Goal: Communication & Community: Ask a question

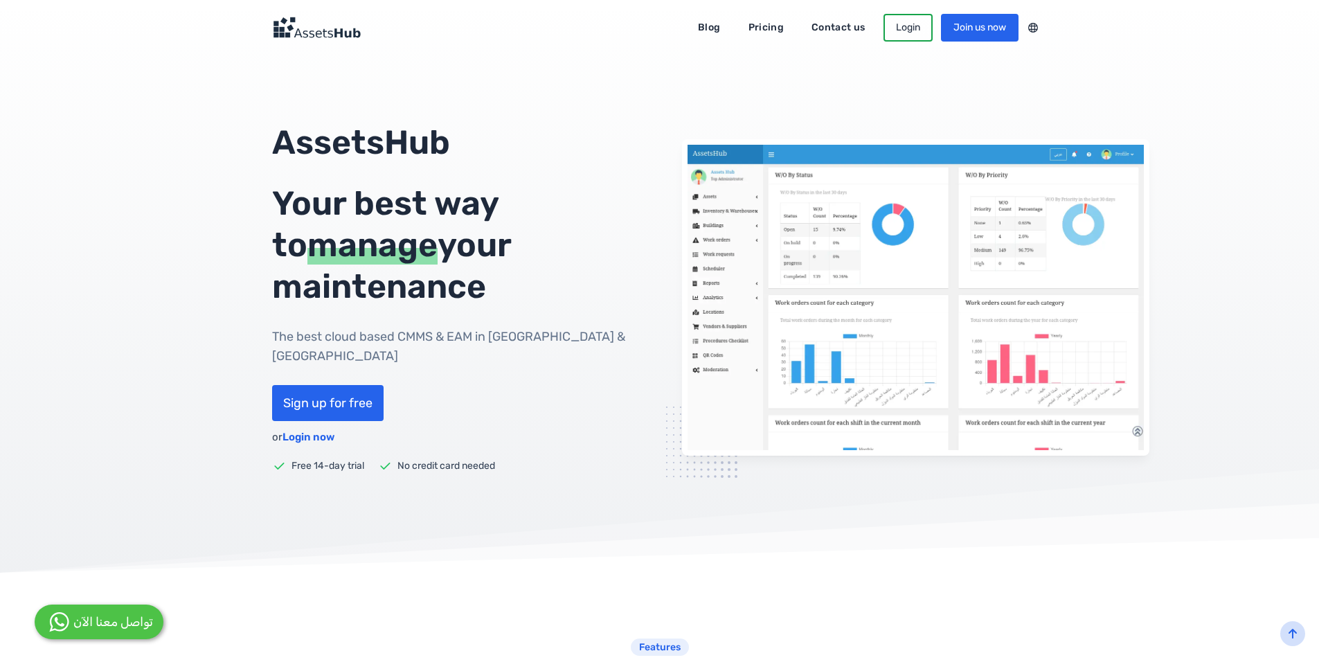
click at [835, 32] on link "Contact us" at bounding box center [838, 28] width 73 height 22
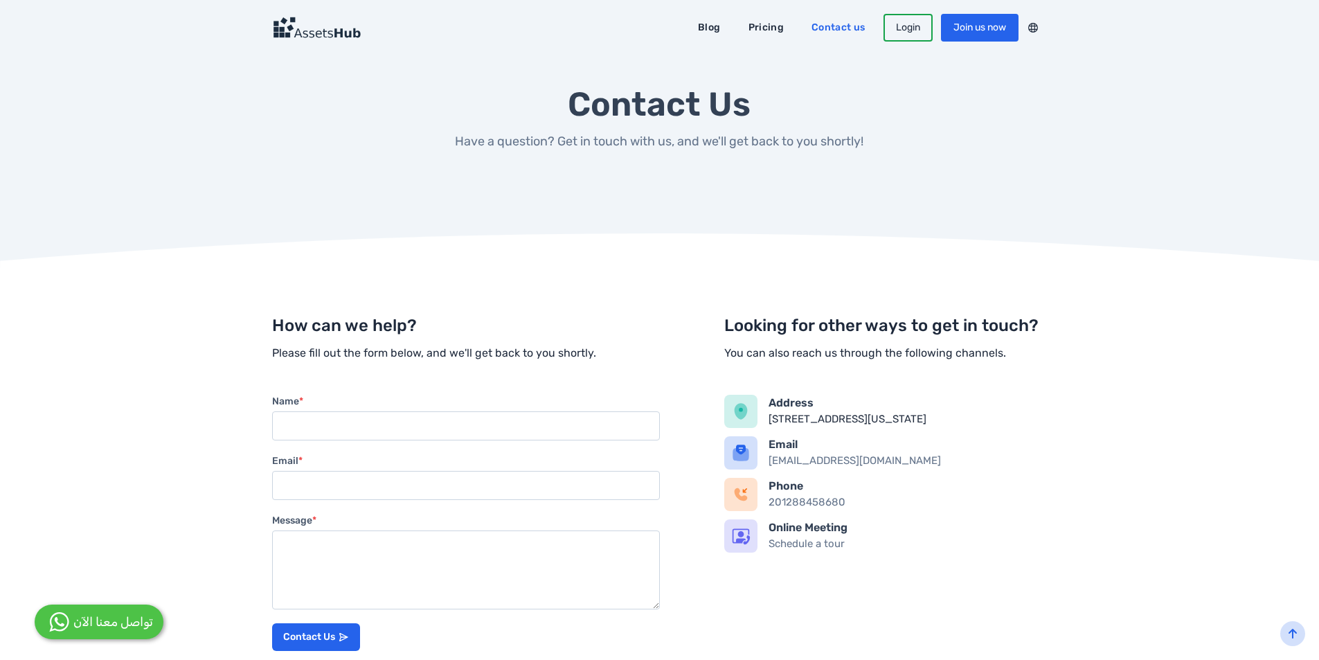
click at [375, 411] on input "Name *" at bounding box center [466, 425] width 388 height 29
click at [399, 437] on input "Name *" at bounding box center [466, 425] width 388 height 29
click at [357, 425] on input "Name *" at bounding box center [466, 425] width 388 height 29
click at [332, 424] on input "Name *" at bounding box center [466, 425] width 388 height 29
click at [350, 496] on input "Email *" at bounding box center [466, 485] width 388 height 29
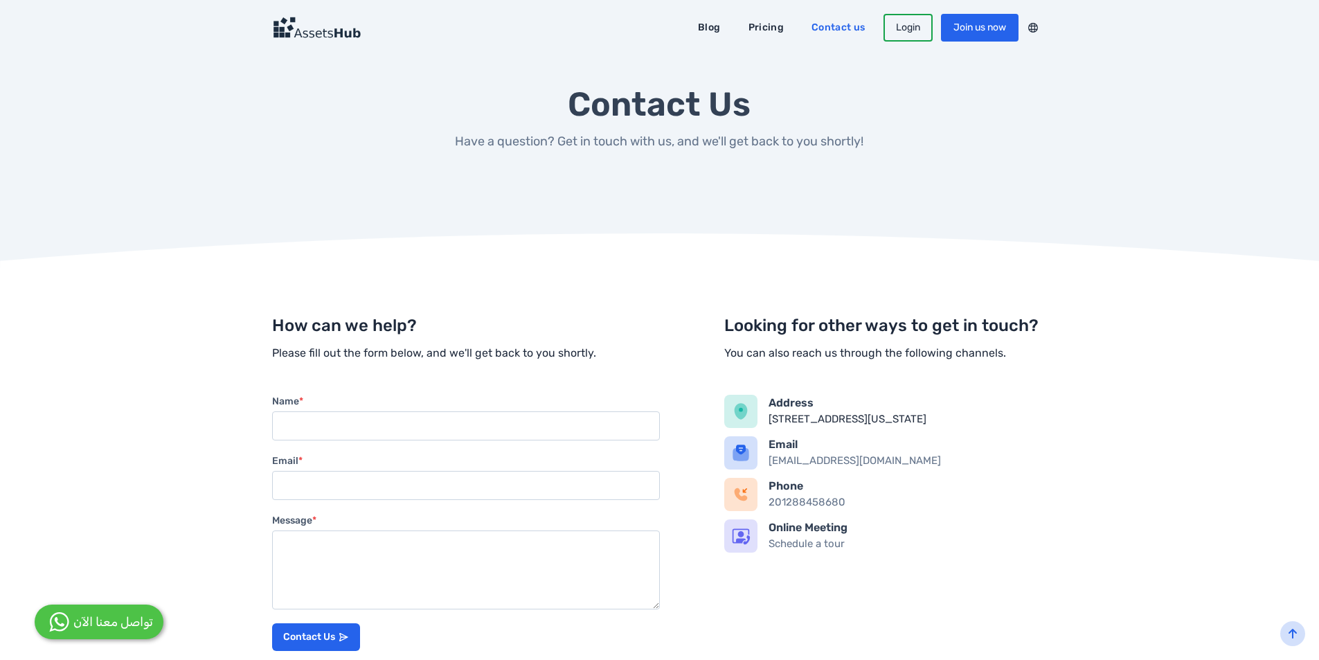
type input "[PERSON_NAME][EMAIL_ADDRESS][PERSON_NAME][DOMAIN_NAME]"
click at [347, 424] on input "Name *" at bounding box center [466, 425] width 388 height 29
type input "m"
type input "[PERSON_NAME]"
click at [413, 586] on textarea "Message *" at bounding box center [466, 569] width 388 height 79
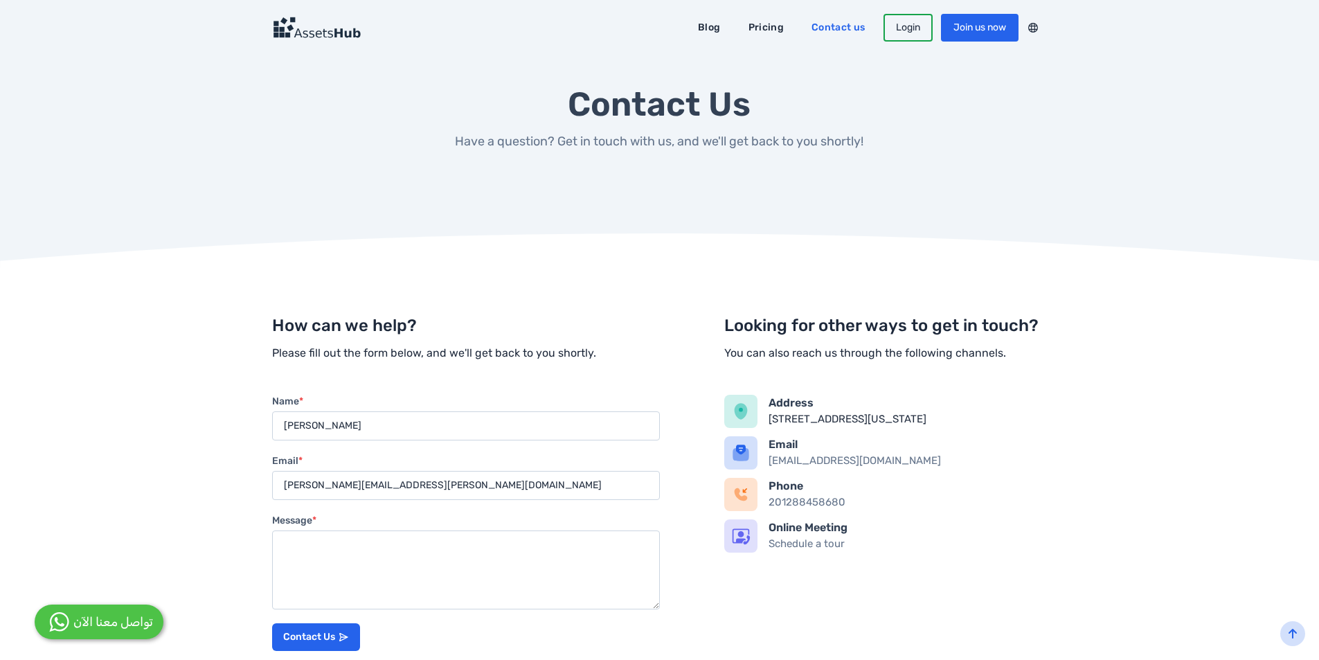
paste textarea "Hi, We’ve built a targeted dataset of professionals in roles critical to asset,…"
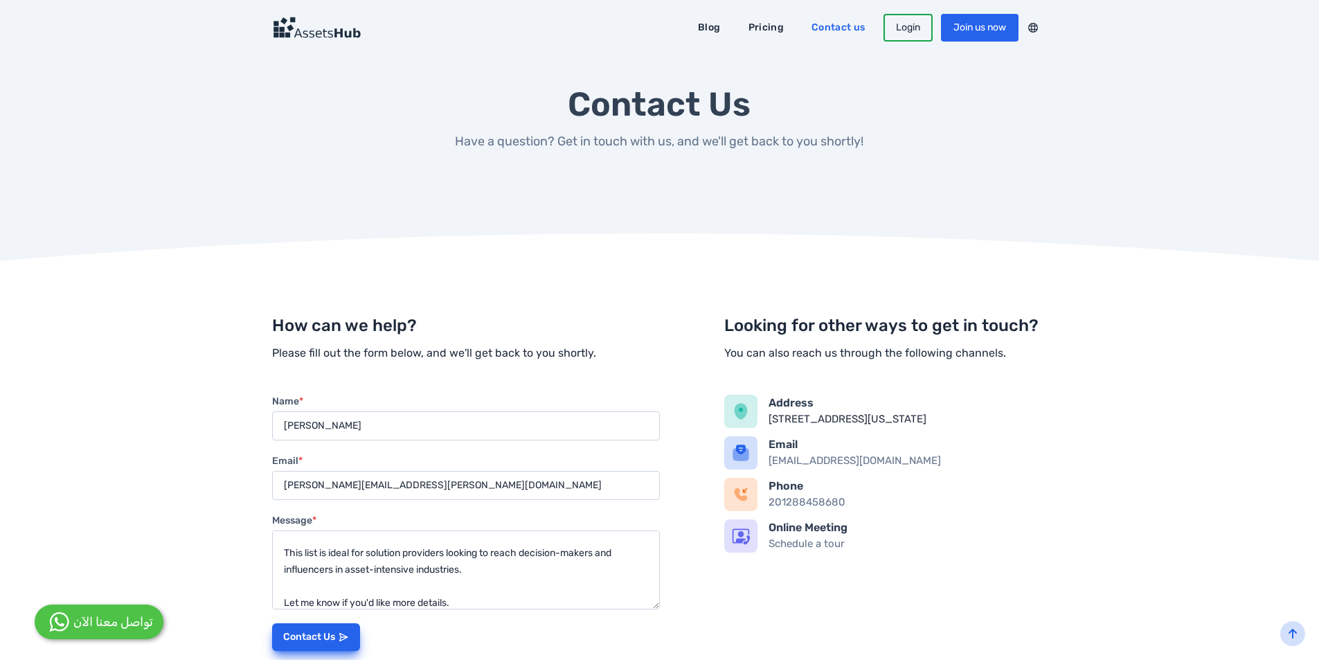
type textarea "Hi, We’ve built a targeted dataset of professionals in roles critical to asset,…"
click at [322, 633] on button "Contact Us" at bounding box center [316, 637] width 88 height 28
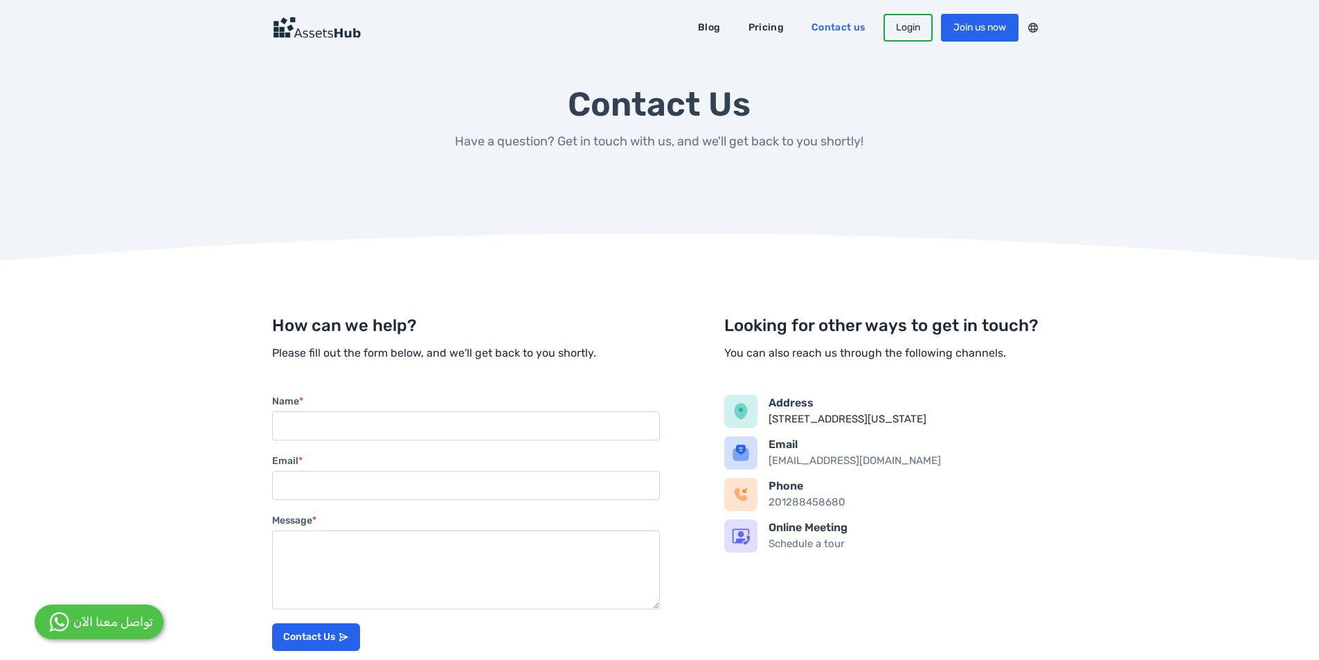
click at [369, 426] on input "Name *" at bounding box center [466, 425] width 388 height 29
type input "Mabel Herrick"
click at [365, 483] on input "Email *" at bounding box center [466, 485] width 388 height 29
type input "mabel.herrick@tech-instal.com"
click at [388, 567] on textarea "Message *" at bounding box center [466, 569] width 388 height 79
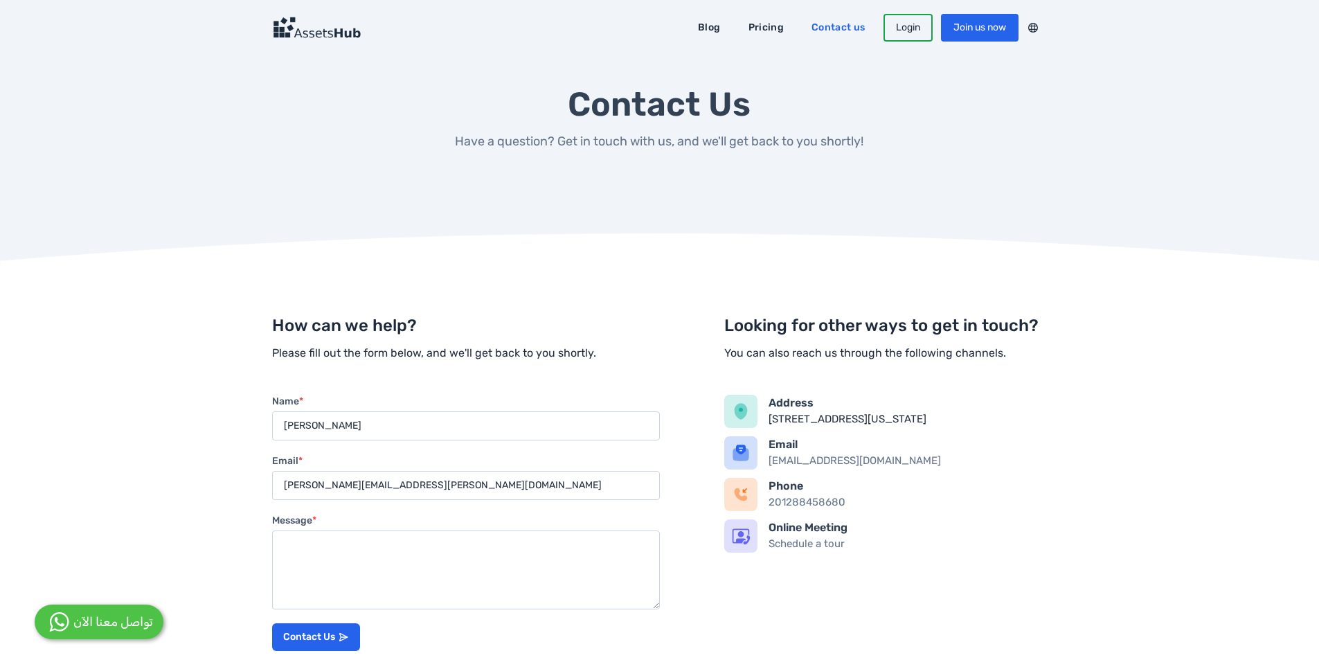
paste textarea "Hi, We’ve built a targeted dataset of professionals in roles critical to asset,…"
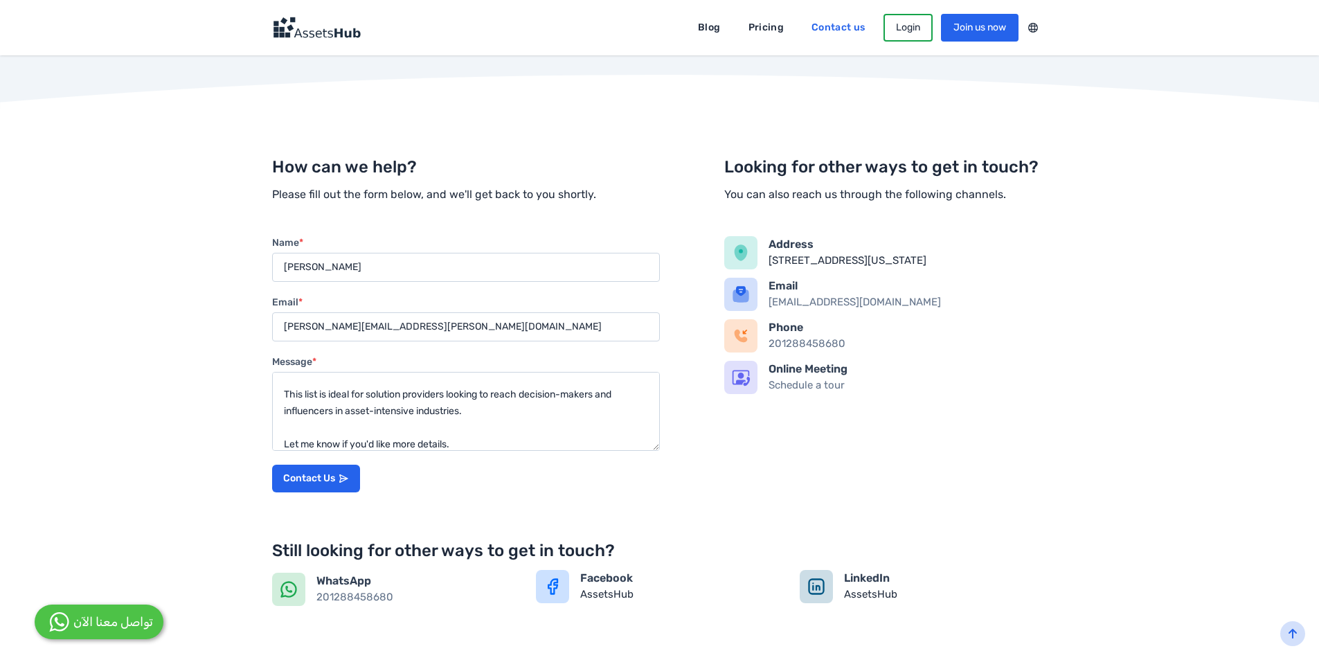
scroll to position [185, 0]
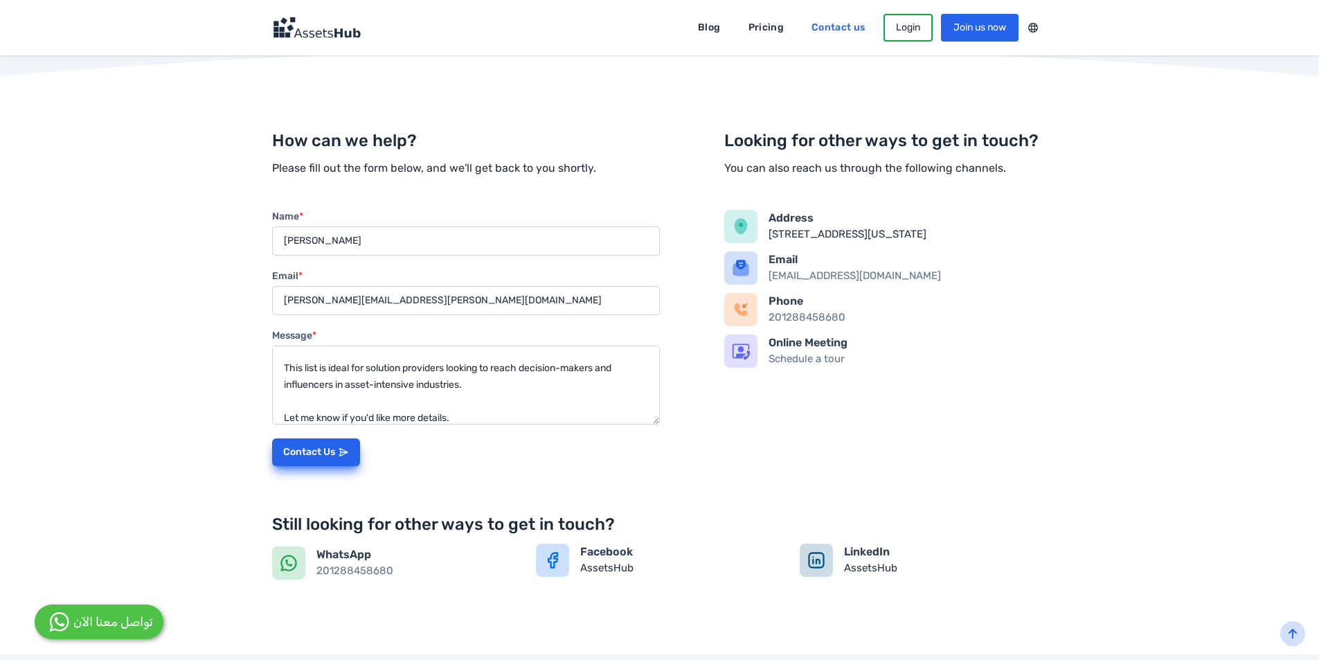
type textarea "Hi, We’ve built a targeted dataset of professionals in roles critical to asset,…"
click at [303, 442] on button "Contact Us" at bounding box center [316, 452] width 88 height 28
